Goal: Task Accomplishment & Management: Use online tool/utility

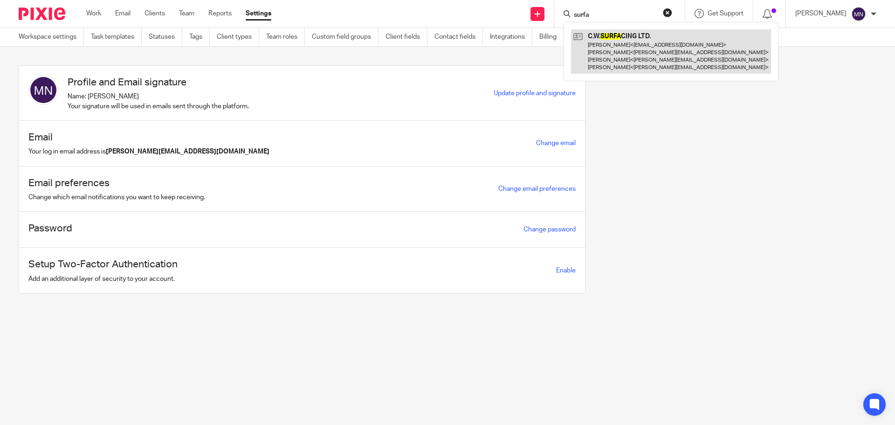
type input "surfa"
click at [620, 53] on link at bounding box center [671, 51] width 200 height 44
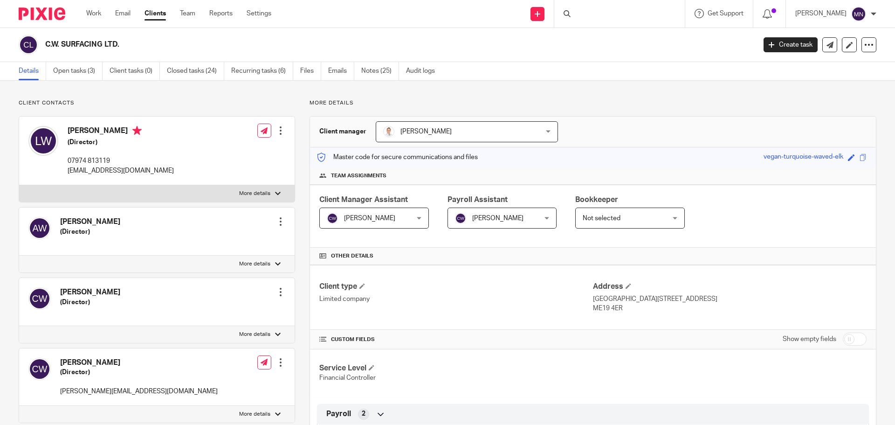
click at [80, 73] on link "Open tasks (3)" at bounding box center [77, 71] width 49 height 18
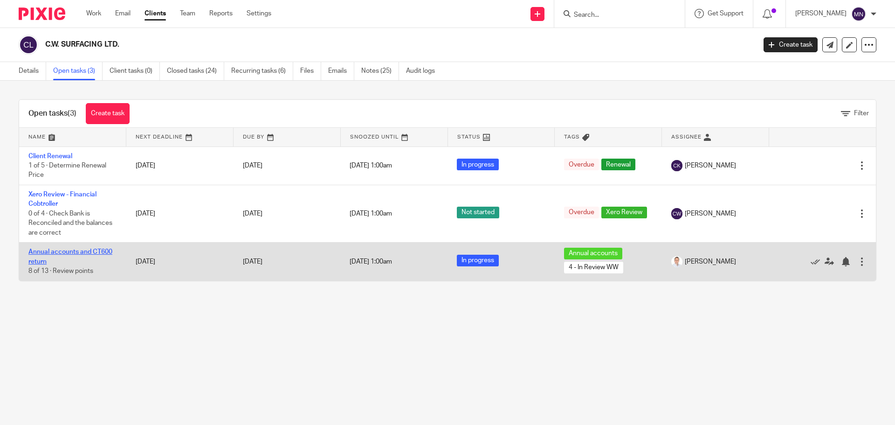
click at [99, 251] on link "Annual accounts and CT600 return" at bounding box center [70, 256] width 84 height 16
